Goal: Task Accomplishment & Management: Use online tool/utility

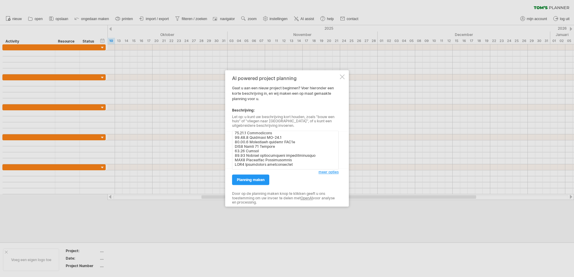
scroll to position [313, 0]
type textarea "BT2501312 CPT Veldzicht Balkbrug nieuwe energievoorzieningen 20.01 Bouwkundige …"
click at [249, 179] on span "planning maken" at bounding box center [251, 180] width 28 height 5
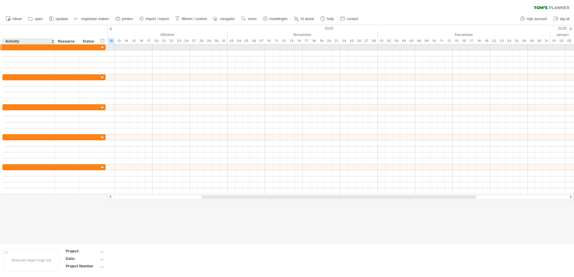
click at [50, 49] on div at bounding box center [29, 47] width 46 height 6
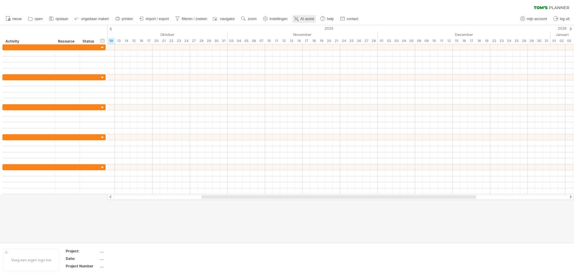
click at [306, 18] on span "AI assist" at bounding box center [307, 19] width 14 height 4
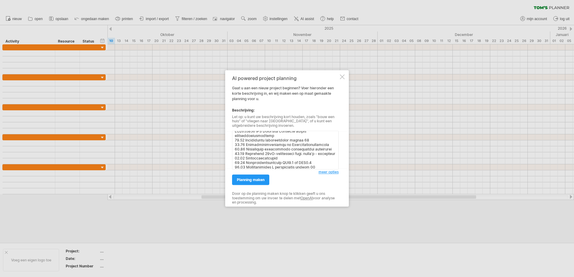
scroll to position [0, 0]
click at [235, 136] on textarea at bounding box center [285, 150] width 107 height 39
type textarea "[PERSON_NAME] een planning met de onderstaande regels. BT2501312 CPT Veldzicht …"
click at [262, 180] on span "planning maken" at bounding box center [251, 180] width 28 height 5
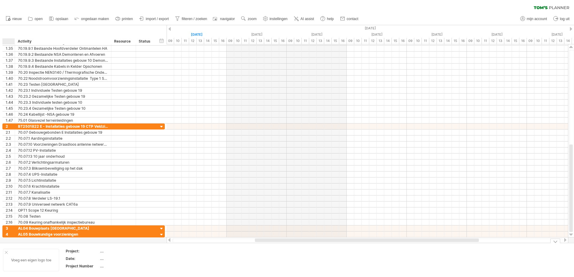
click at [8, 254] on div at bounding box center [6, 252] width 3 height 3
click at [147, 262] on div "periode toevoegen" at bounding box center [150, 263] width 48 height 10
click at [93, 258] on td at bounding box center [115, 260] width 47 height 23
click at [41, 252] on div "...." at bounding box center [63, 251] width 50 height 5
type input "**********"
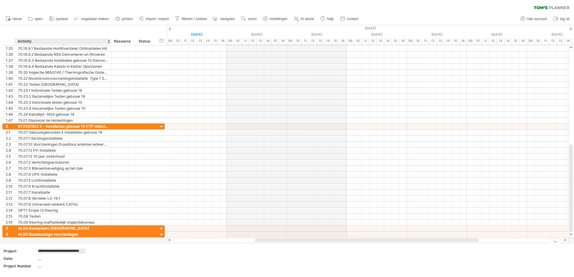
scroll to position [0, 5]
click at [38, 257] on div "...." at bounding box center [63, 258] width 50 height 5
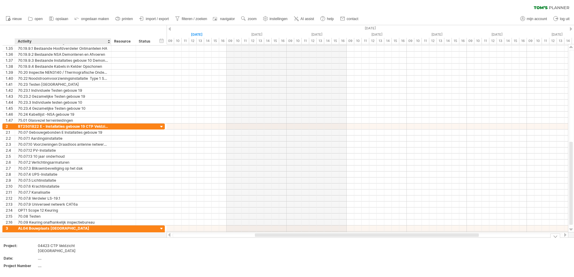
click at [51, 246] on div "04423 CTP Veldzicht [GEOGRAPHIC_DATA]" at bounding box center [63, 248] width 50 height 10
click at [45, 246] on input "**********" at bounding box center [62, 245] width 48 height 5
type input "**********"
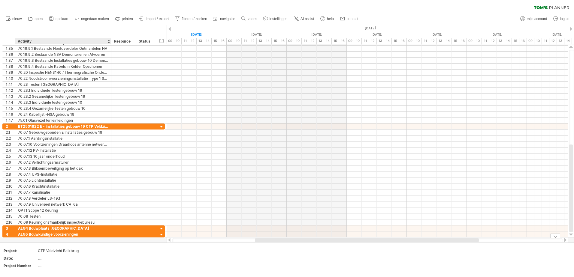
click at [50, 257] on div "...." at bounding box center [63, 258] width 50 height 5
type input "**********"
click at [44, 267] on div "...." at bounding box center [63, 266] width 50 height 5
type input "*****"
click at [166, 268] on td at bounding box center [163, 260] width 47 height 23
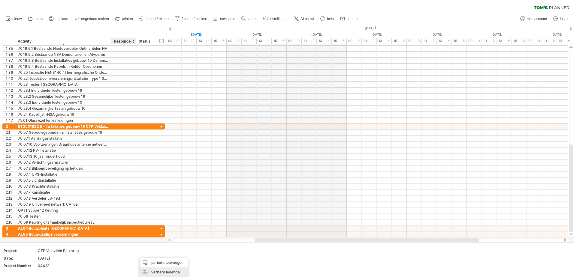
click at [158, 272] on div "verberg legenda" at bounding box center [164, 273] width 48 height 10
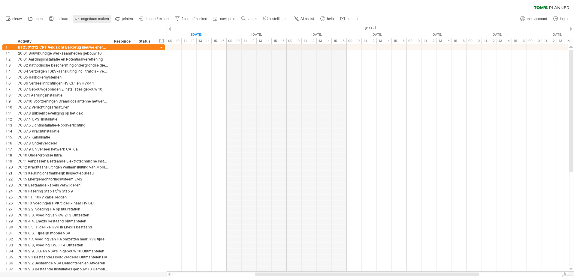
click at [90, 18] on span "ongedaan maken" at bounding box center [95, 19] width 28 height 4
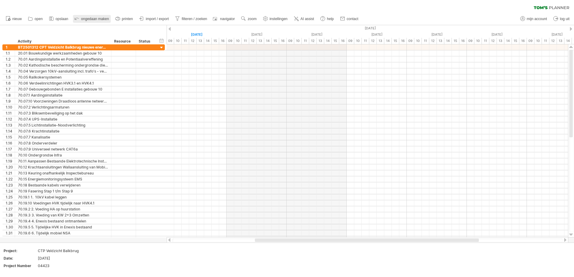
click at [90, 18] on span "ongedaan maken" at bounding box center [95, 19] width 28 height 4
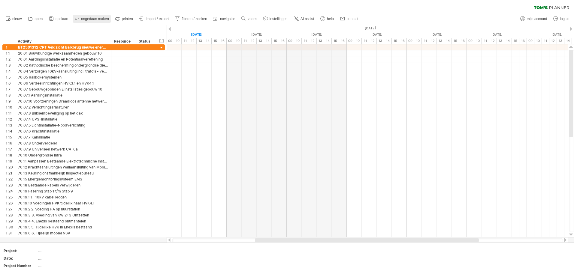
click at [90, 18] on span "ongedaan maken" at bounding box center [95, 19] width 28 height 4
click at [29, 261] on div "Voeg een eigen logo toe" at bounding box center [31, 260] width 56 height 23
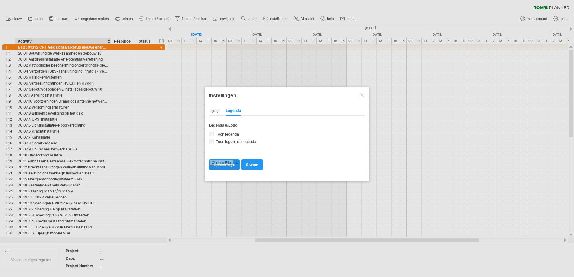
click at [227, 164] on input "file" at bounding box center [224, 165] width 30 height 10
type input "**********"
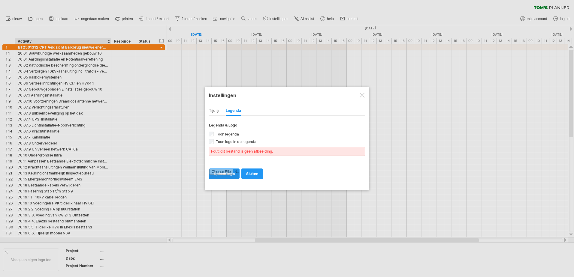
click at [229, 172] on input "file" at bounding box center [224, 174] width 30 height 10
click at [226, 174] on input "file" at bounding box center [224, 174] width 30 height 10
type input "**********"
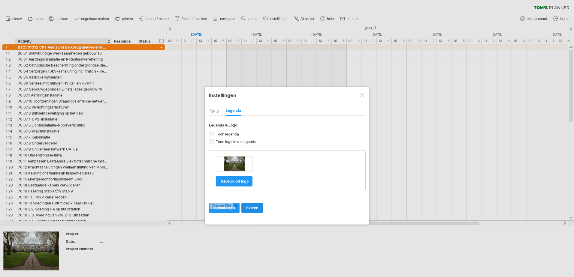
click at [254, 209] on span "sluiten" at bounding box center [252, 208] width 12 height 5
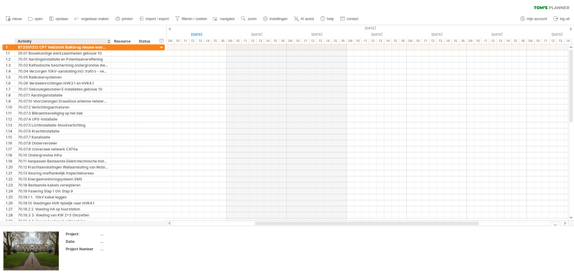
click at [106, 234] on div "...." at bounding box center [125, 234] width 50 height 5
type input "**********"
click at [107, 243] on div "...." at bounding box center [125, 241] width 50 height 5
type input "**********"
click at [107, 249] on div "...." at bounding box center [125, 249] width 50 height 5
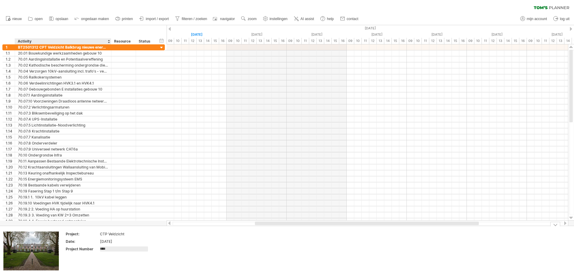
type input "*****"
click at [179, 248] on td at bounding box center [178, 252] width 47 height 40
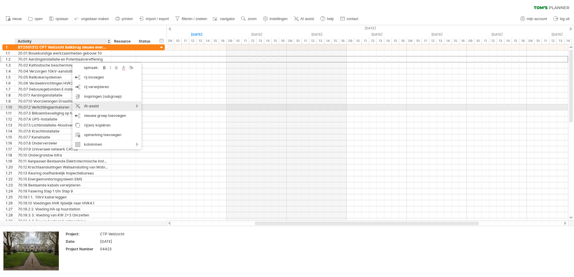
click at [137, 105] on div "AI-assist" at bounding box center [106, 106] width 69 height 10
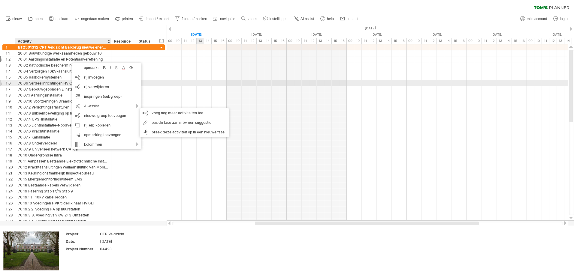
click at [201, 85] on div at bounding box center [367, 83] width 401 height 6
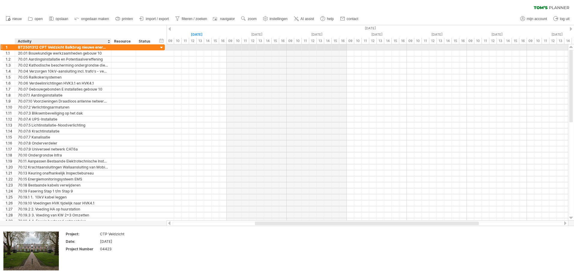
click at [40, 47] on div "BT2501312 CPT Veldzicht Balkbrug nieuwe energievoorzieningen" at bounding box center [63, 47] width 90 height 6
type input "**********"
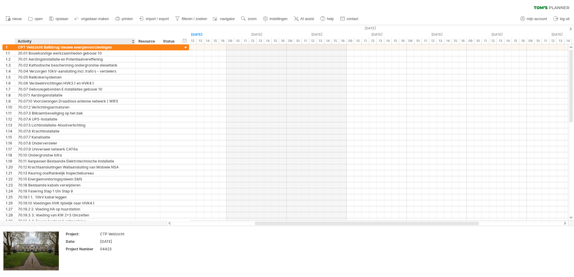
drag, startPoint x: 110, startPoint y: 41, endPoint x: 135, endPoint y: 40, distance: 24.3
click at [135, 40] on div at bounding box center [135, 41] width 2 height 6
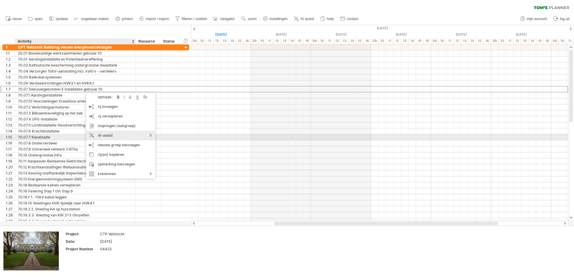
click at [150, 136] on div "AI-assist" at bounding box center [120, 136] width 69 height 10
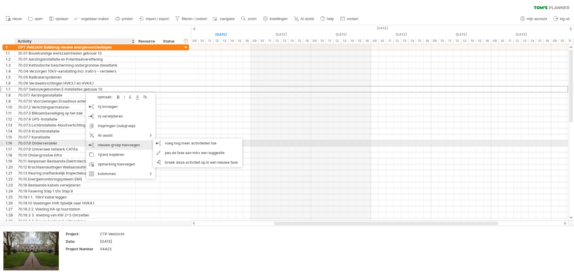
click at [138, 145] on div "nieuwe groep toevoegen" at bounding box center [120, 145] width 69 height 10
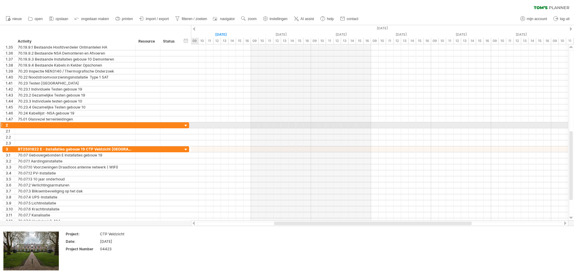
click at [185, 127] on div at bounding box center [186, 126] width 6 height 6
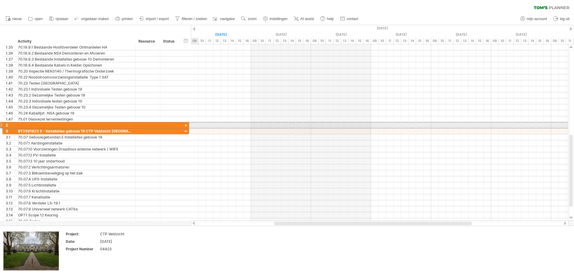
click at [2, 124] on div at bounding box center [1, 125] width 2 height 6
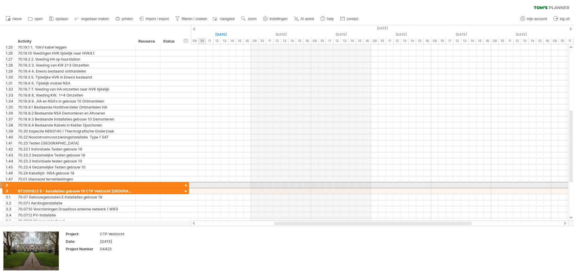
click at [2, 184] on div at bounding box center [1, 185] width 2 height 6
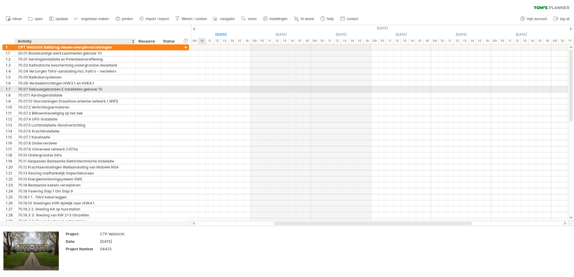
click at [67, 92] on div "70.07 Gebouwgebonden E installaties gebouw 10" at bounding box center [75, 89] width 114 height 6
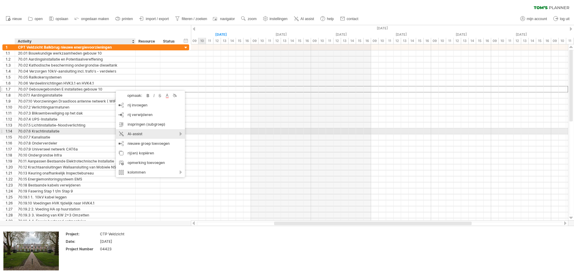
click at [182, 134] on div "AI-assist" at bounding box center [150, 134] width 69 height 10
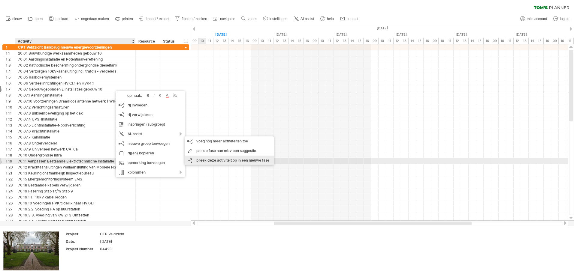
click at [213, 160] on div "breek deze activiteit op in een nieuwe fase" at bounding box center [229, 161] width 89 height 10
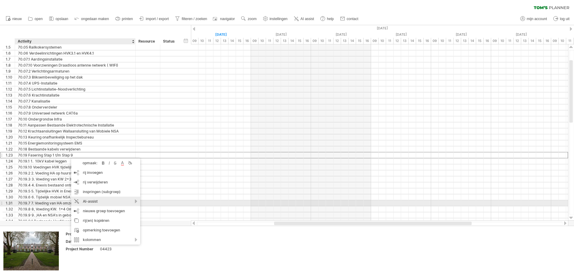
click at [136, 203] on div "AI-assist" at bounding box center [105, 202] width 69 height 10
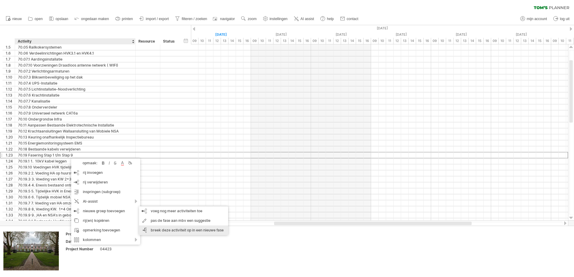
click at [173, 230] on div "breek deze activiteit op in een nieuwe fase" at bounding box center [183, 231] width 89 height 10
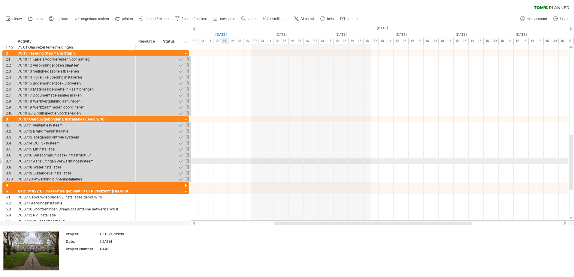
click at [225, 158] on div at bounding box center [379, 161] width 377 height 6
click at [218, 157] on div at bounding box center [379, 155] width 377 height 6
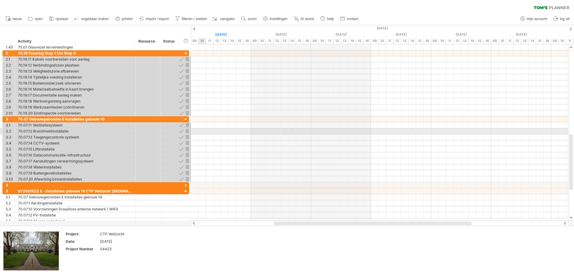
click at [205, 133] on div at bounding box center [379, 131] width 377 height 6
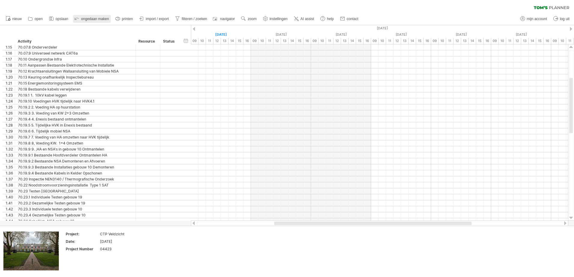
click at [89, 18] on span "ongedaan maken" at bounding box center [95, 19] width 28 height 4
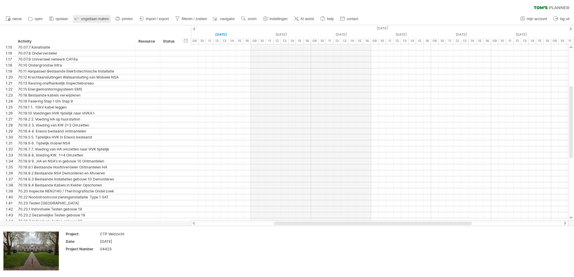
click at [89, 18] on span "ongedaan maken" at bounding box center [95, 19] width 28 height 4
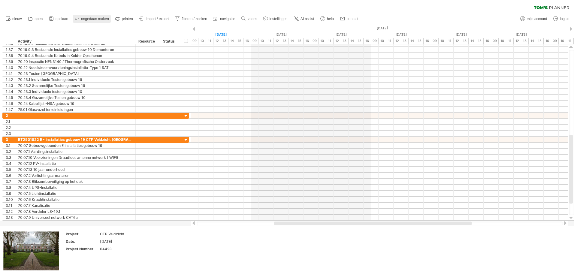
click at [101, 19] on span "ongedaan maken" at bounding box center [95, 19] width 28 height 4
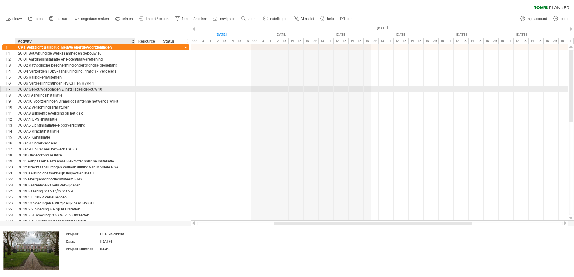
click at [100, 88] on div "70.07 Gebouwgebonden E installaties gebouw 10" at bounding box center [75, 89] width 114 height 6
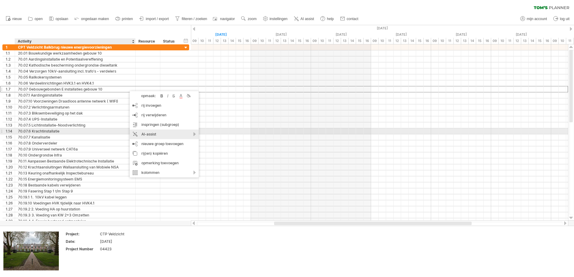
click at [194, 134] on div "AI-assist" at bounding box center [164, 135] width 69 height 10
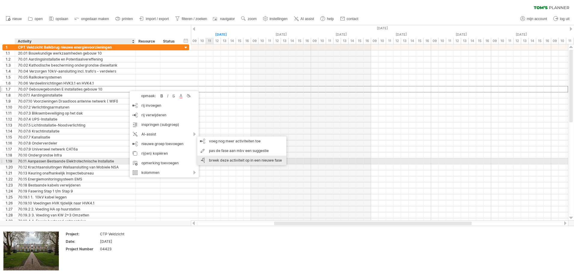
click at [231, 159] on div "breek deze activiteit op in een nieuwe fase" at bounding box center [241, 161] width 89 height 10
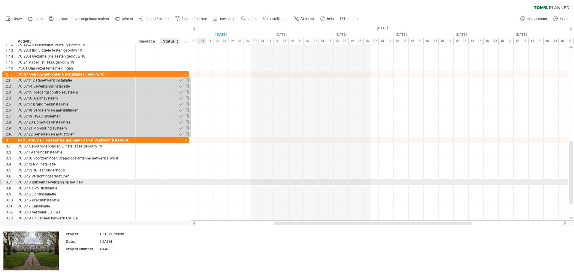
click at [166, 182] on div at bounding box center [169, 182] width 13 height 6
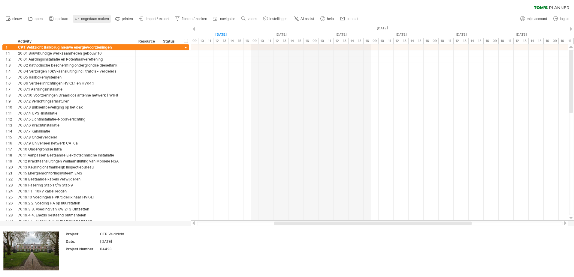
click at [92, 16] on link "ongedaan maken" at bounding box center [92, 19] width 38 height 8
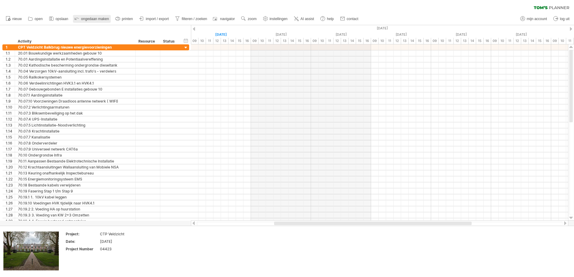
click at [91, 17] on span "ongedaan maken" at bounding box center [95, 19] width 28 height 4
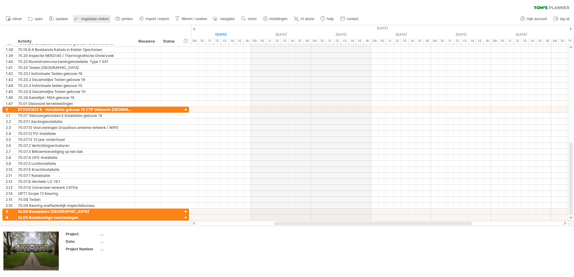
click at [92, 19] on span "ongedaan maken" at bounding box center [95, 19] width 28 height 4
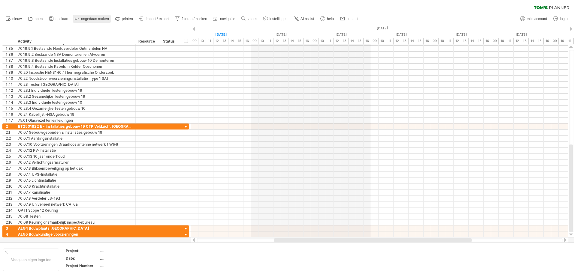
click at [92, 19] on span "ongedaan maken" at bounding box center [95, 19] width 28 height 4
click at [277, 20] on span "instellingen" at bounding box center [279, 19] width 18 height 4
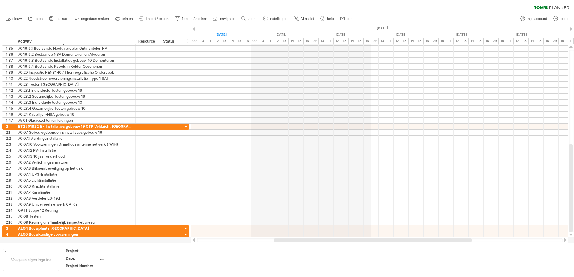
select select "*"
select select "**"
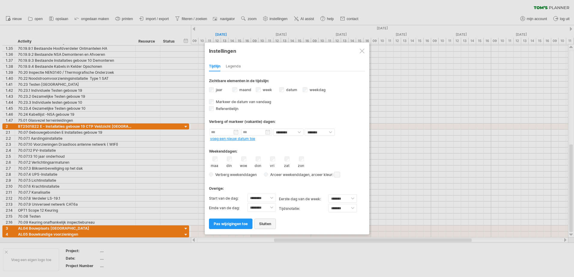
click at [260, 225] on span "sluiten" at bounding box center [265, 224] width 12 height 5
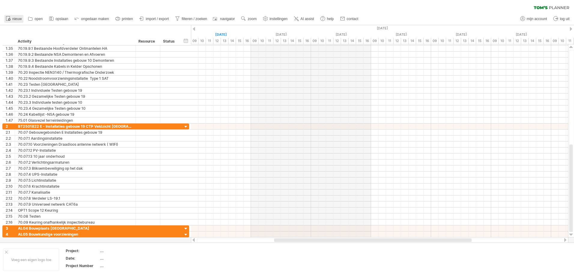
click at [14, 18] on span "nieuw" at bounding box center [16, 19] width 9 height 4
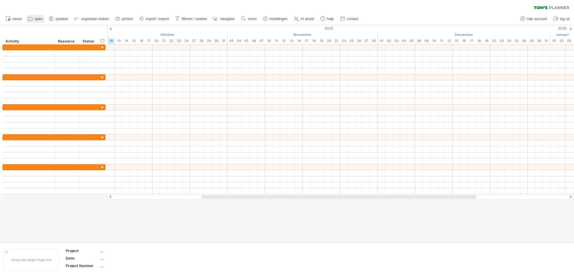
click at [38, 18] on span "open" at bounding box center [39, 19] width 8 height 4
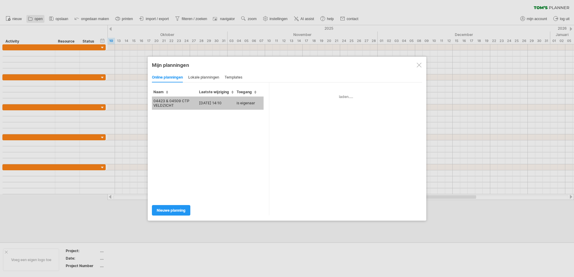
type input "**********"
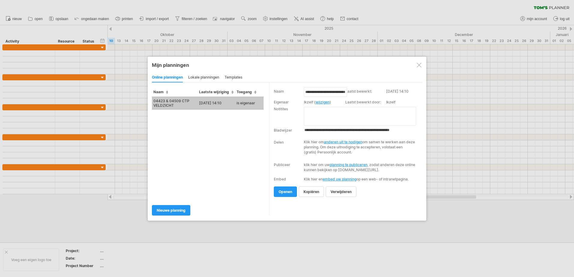
click at [346, 194] on span "verwijderen" at bounding box center [340, 192] width 21 height 5
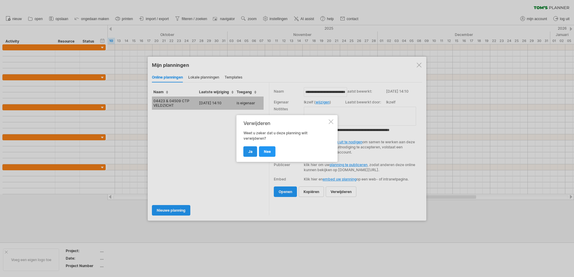
click at [248, 151] on link "ja" at bounding box center [250, 151] width 14 height 11
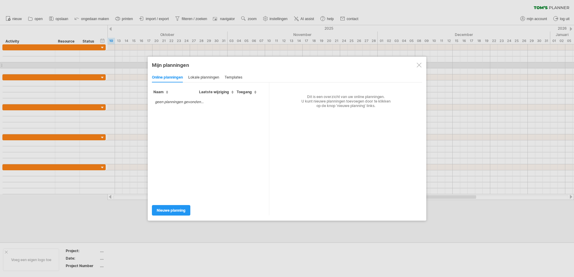
click at [417, 64] on div at bounding box center [419, 65] width 5 height 5
